Goal: Information Seeking & Learning: Learn about a topic

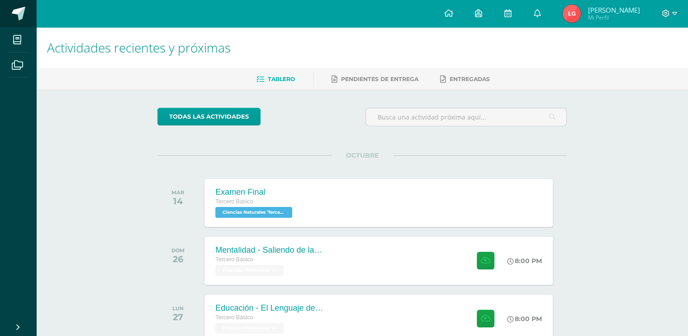
click at [26, 12] on link at bounding box center [18, 13] width 36 height 27
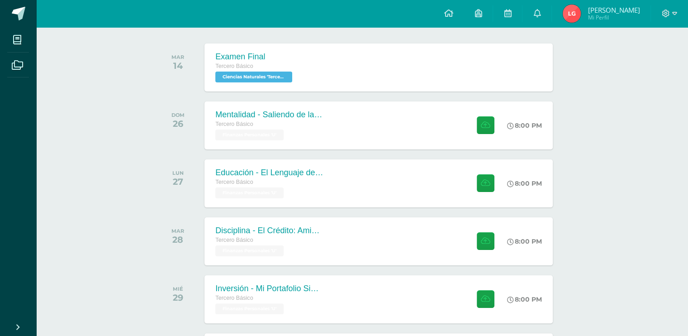
scroll to position [208, 0]
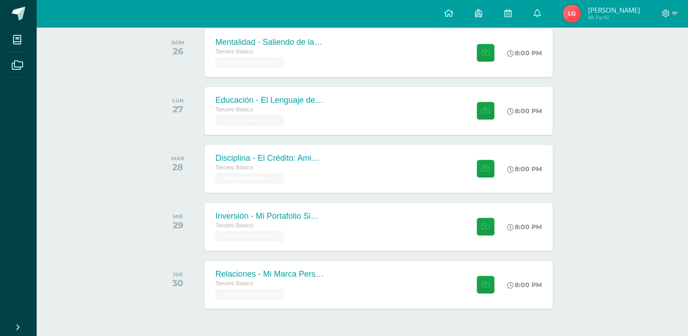
click at [311, 141] on div "OCTUBRE MAR 14 Examen Final Tercero Básico Ciencias Naturales 'Tercero Básico B…" at bounding box center [363, 128] width 410 height 363
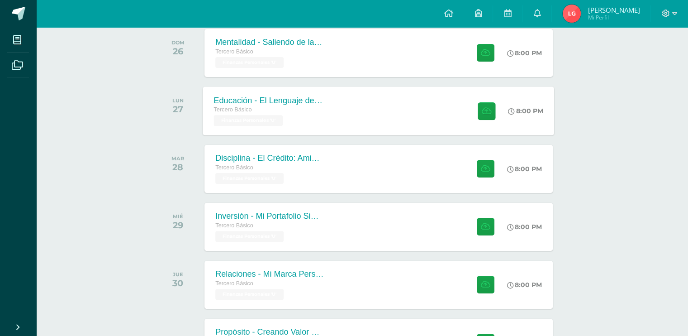
click at [316, 112] on div "Tercero Básico" at bounding box center [269, 110] width 110 height 10
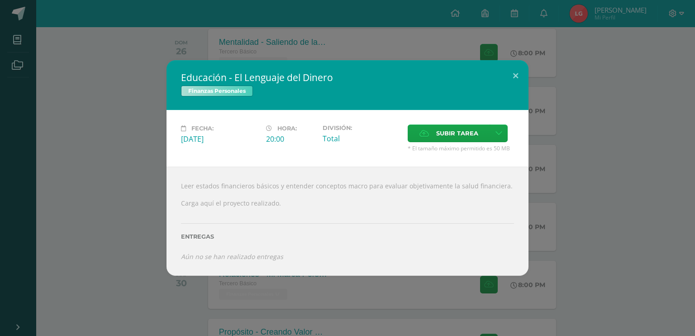
click at [598, 148] on div "Educación - El Lenguaje del Dinero Finanzas Personales Fecha: Lunes 27 de Octub…" at bounding box center [348, 167] width 688 height 215
